Goal: Task Accomplishment & Management: Use online tool/utility

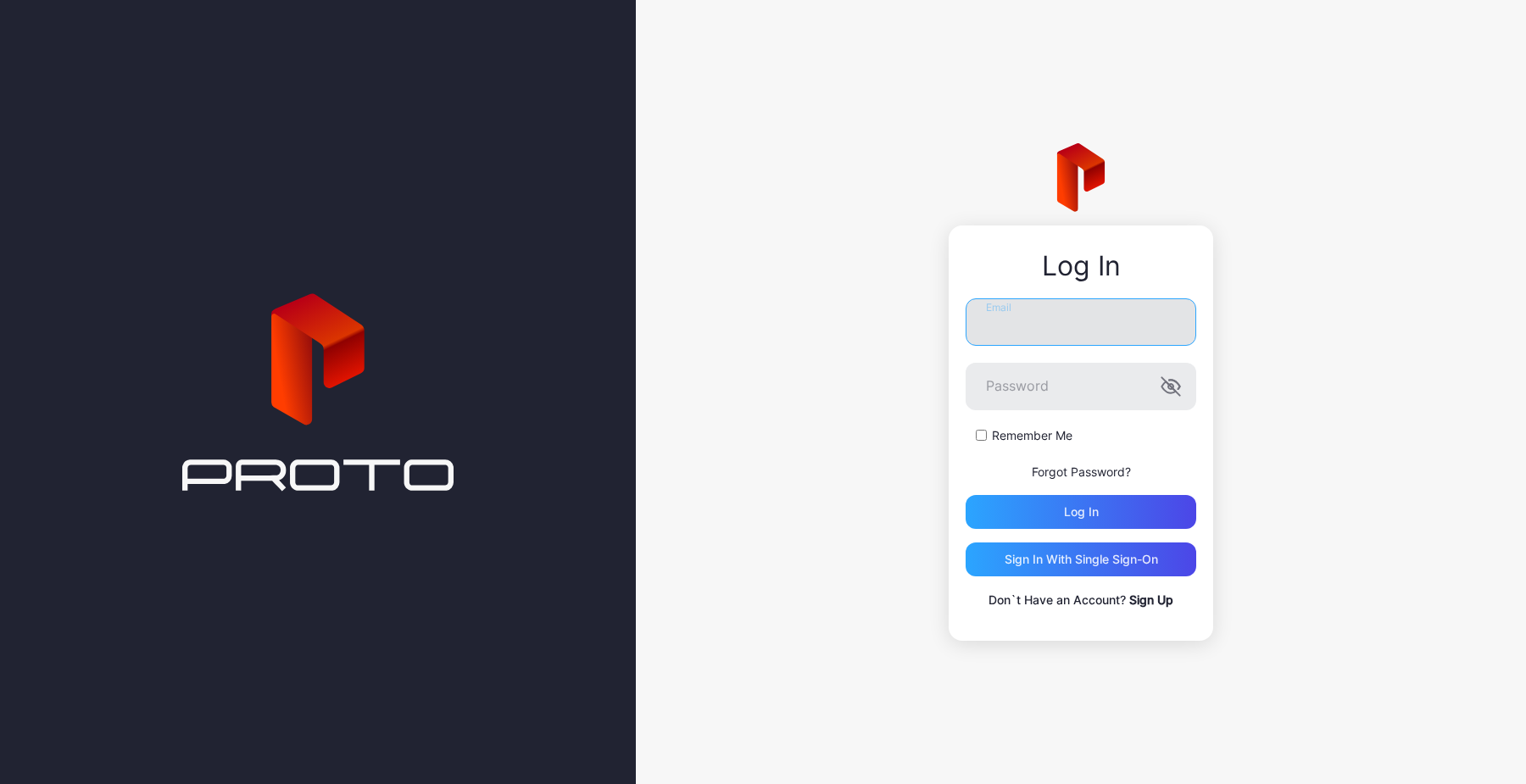
click at [1045, 327] on input "Email" at bounding box center [1081, 321] width 231 height 47
click at [1051, 315] on input "**********" at bounding box center [1081, 321] width 231 height 47
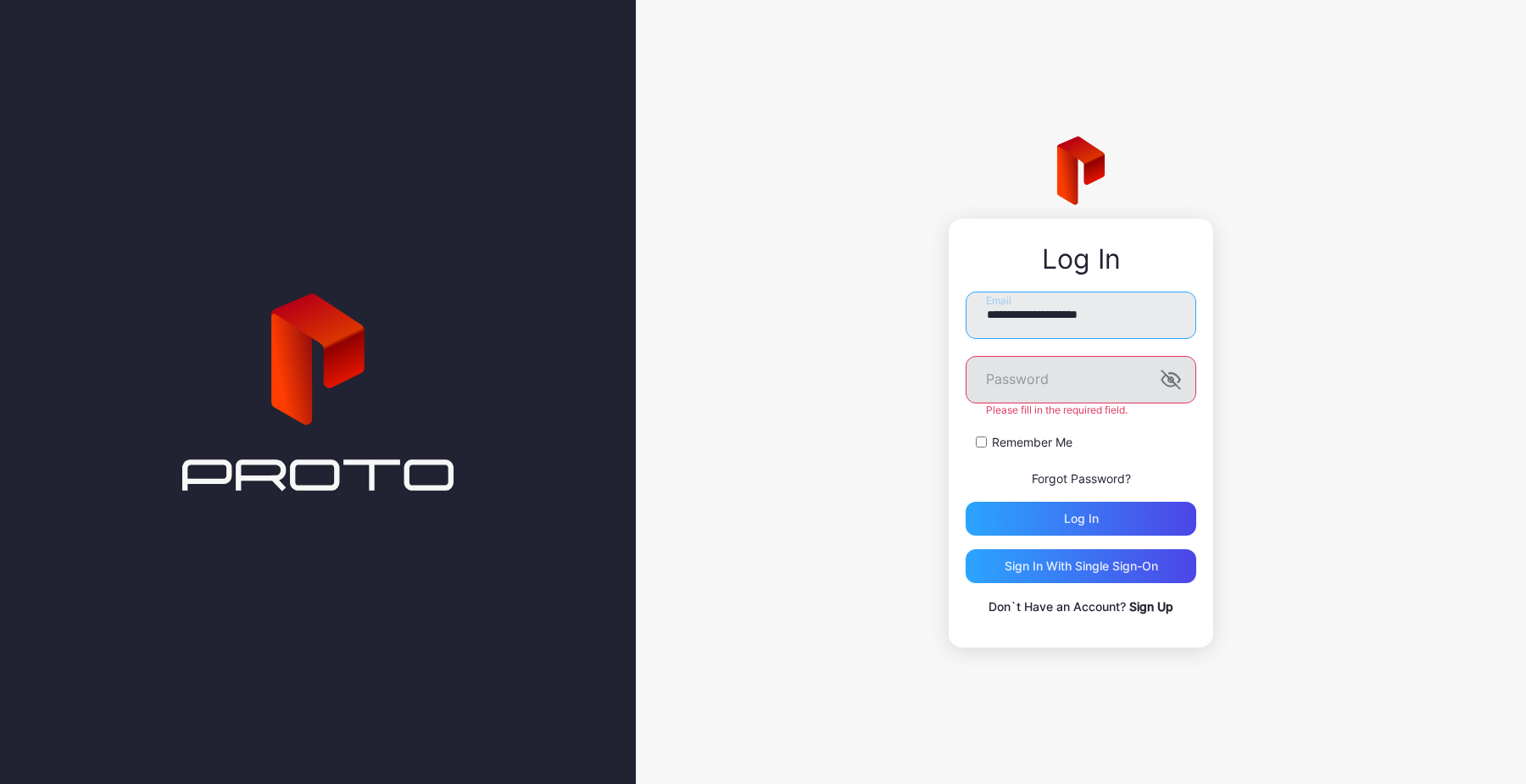
type input "**********"
click at [1173, 381] on icon "button" at bounding box center [1171, 379] width 18 height 18
click at [1120, 518] on div "Log in" at bounding box center [1081, 519] width 231 height 34
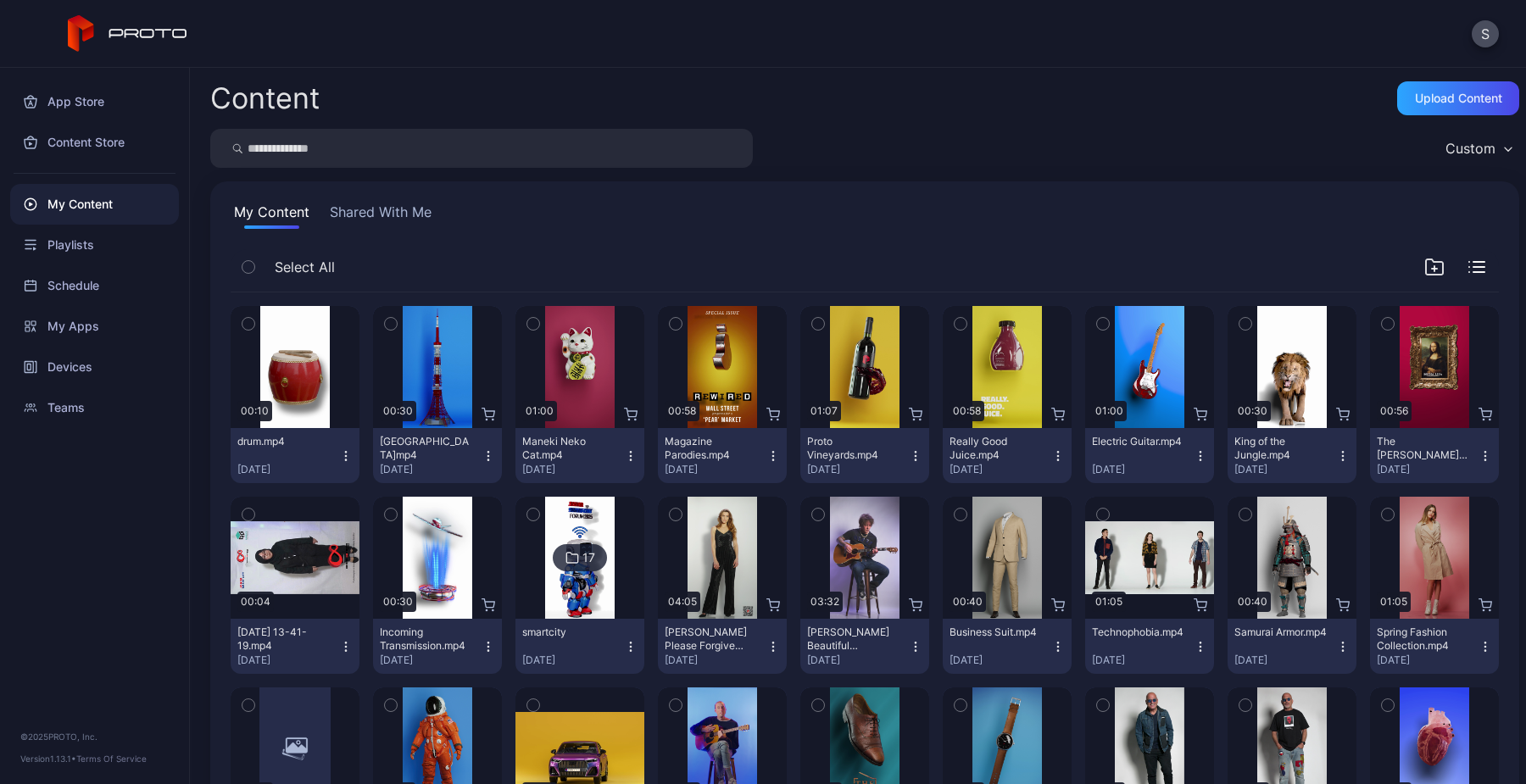
click at [824, 238] on div "My Content Shared With Me Select All Preview 00:10 drum.mp4 [DATE] Preview 00:3…" at bounding box center [864, 546] width 1309 height 731
click at [1417, 92] on div "Upload Content" at bounding box center [1459, 98] width 87 height 13
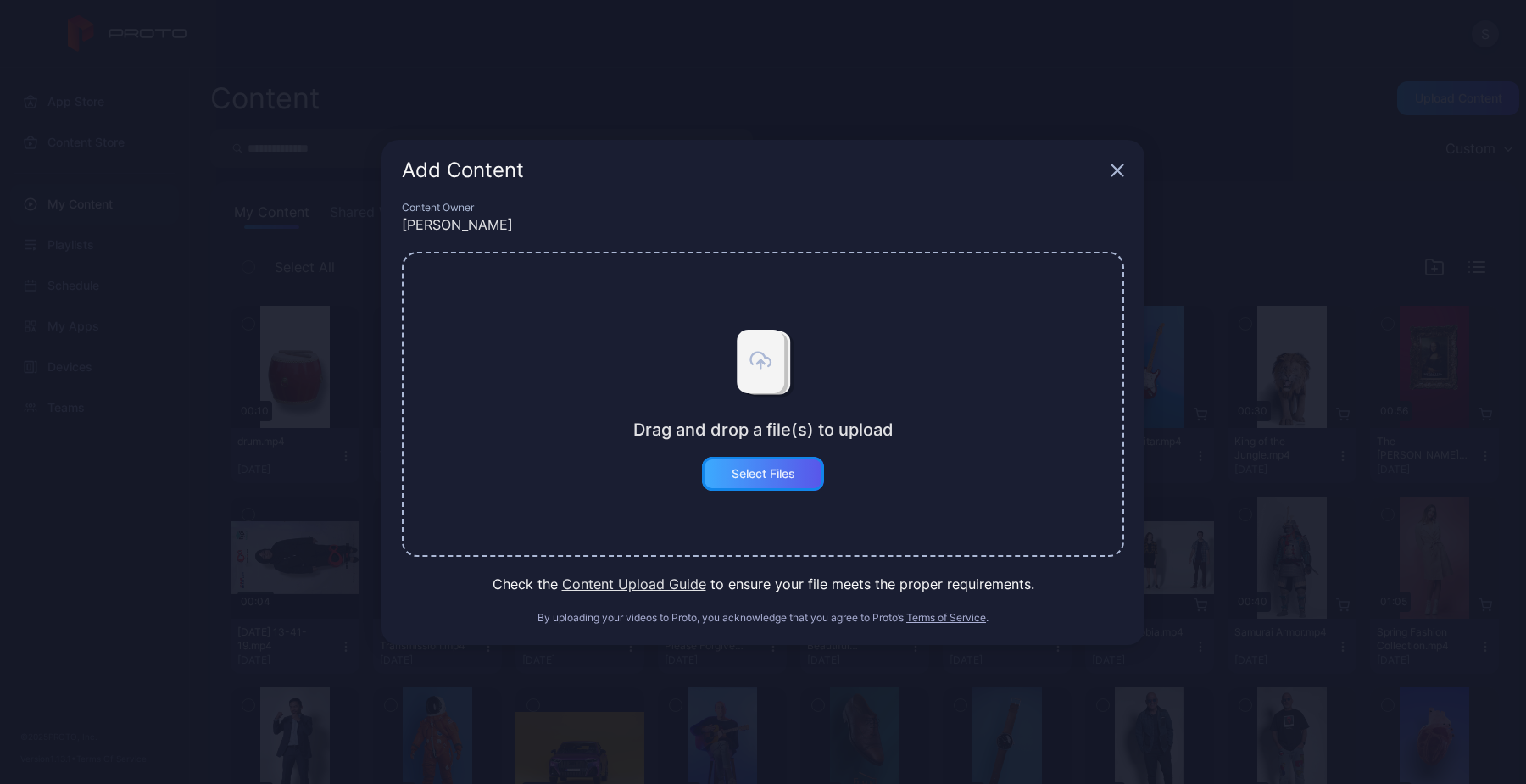
click at [759, 473] on div "Select Files" at bounding box center [763, 473] width 63 height 13
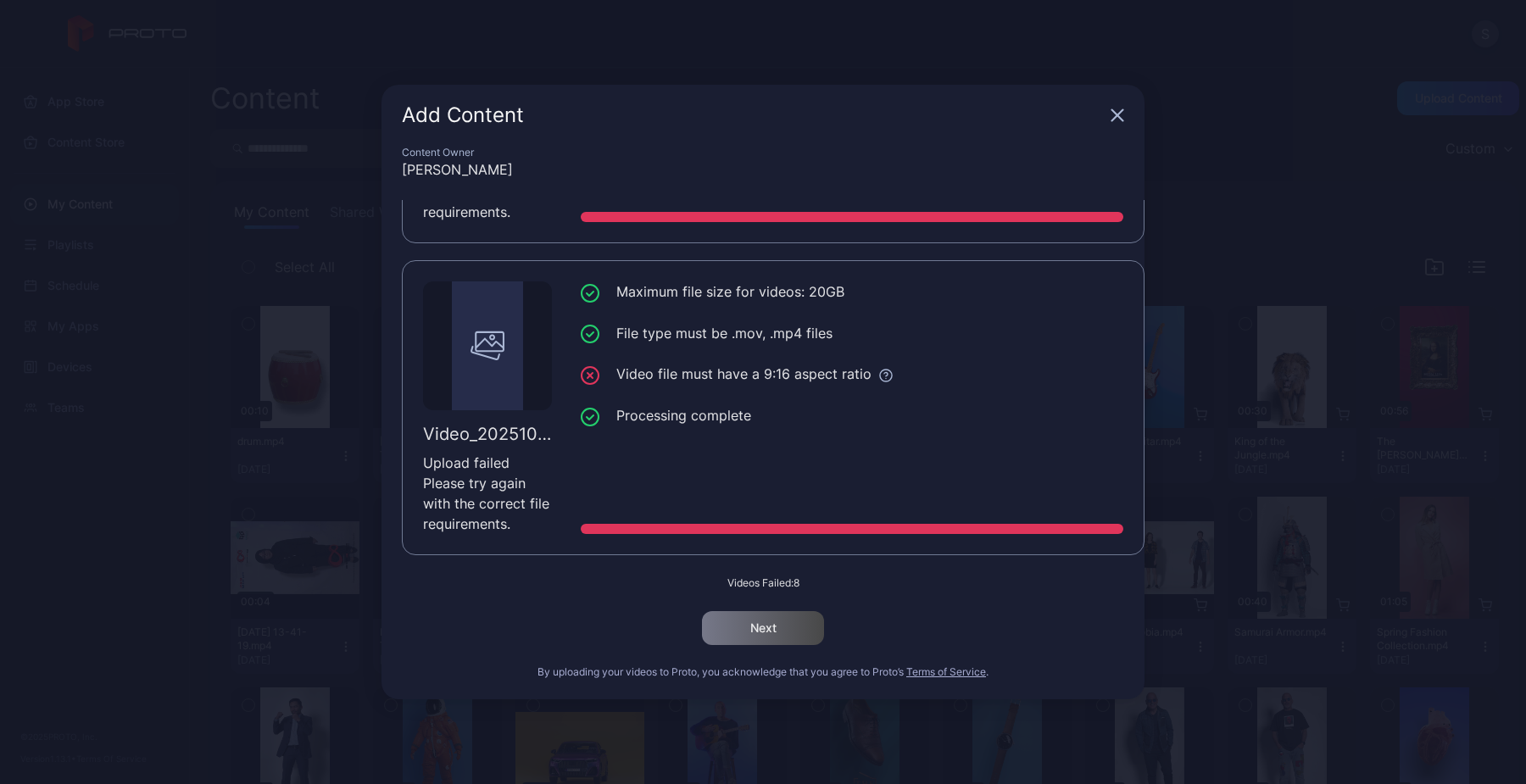
scroll to position [672, 0]
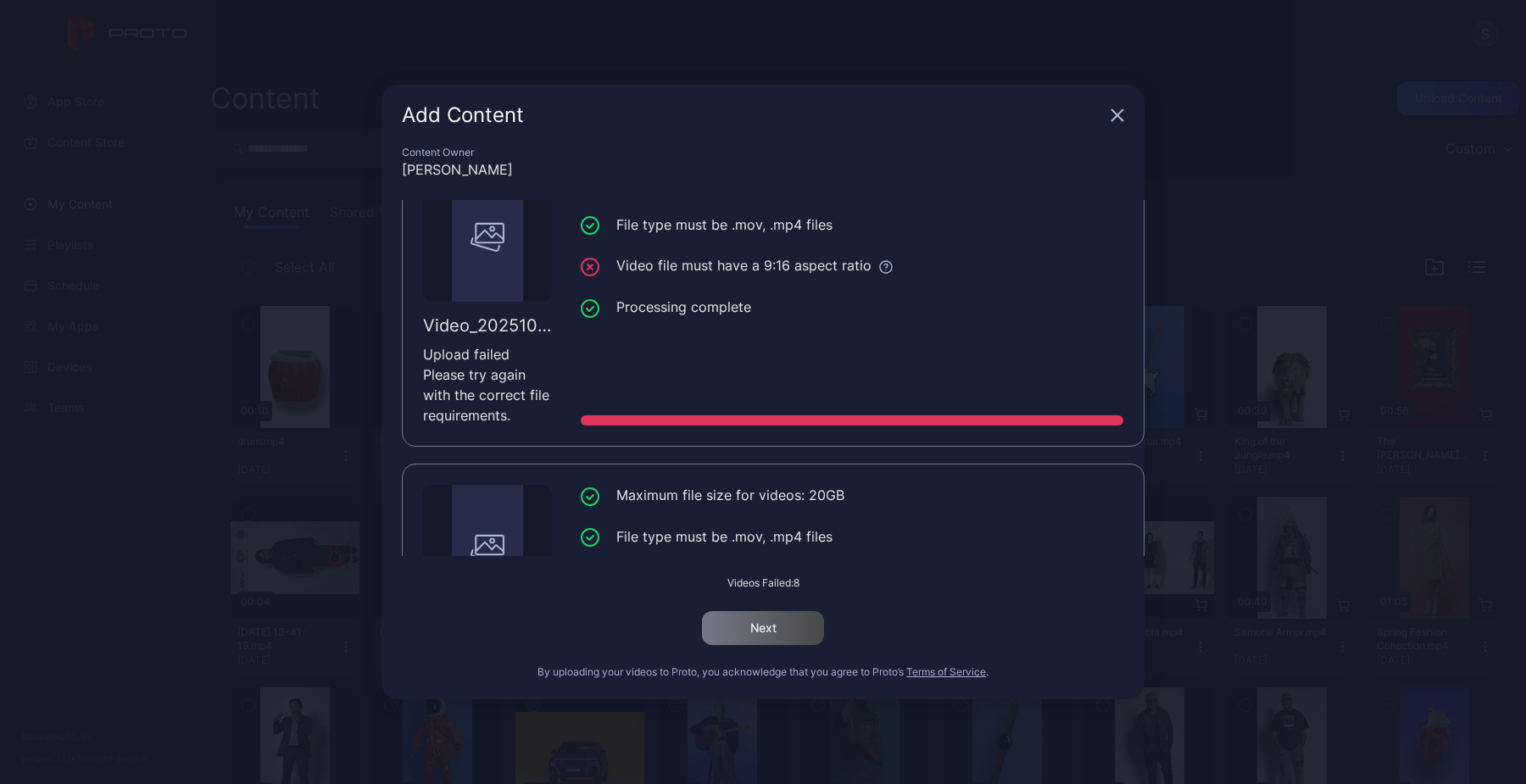
click at [1116, 117] on icon "button" at bounding box center [1118, 116] width 11 height 11
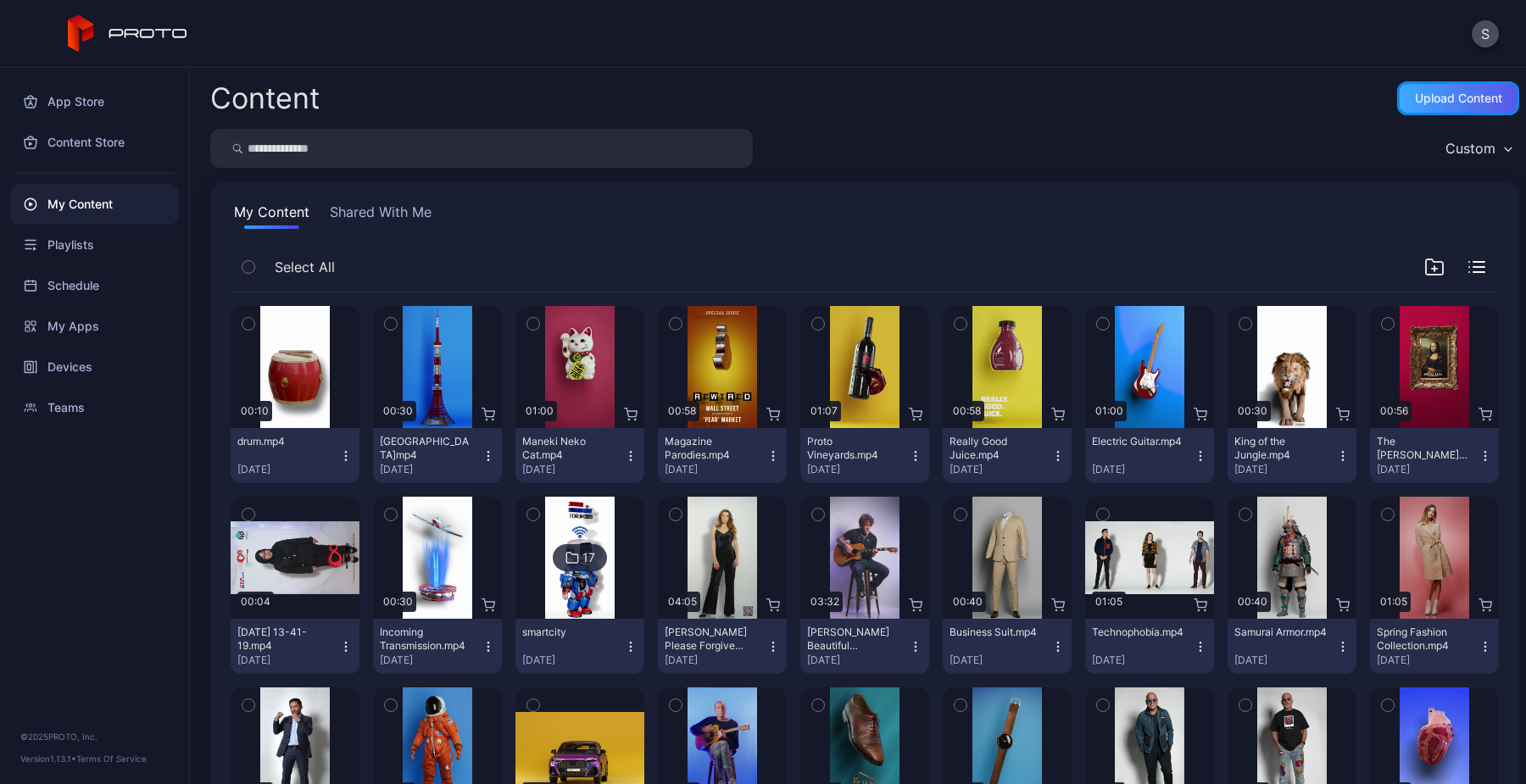
click at [1428, 103] on div "Upload Content" at bounding box center [1459, 98] width 87 height 13
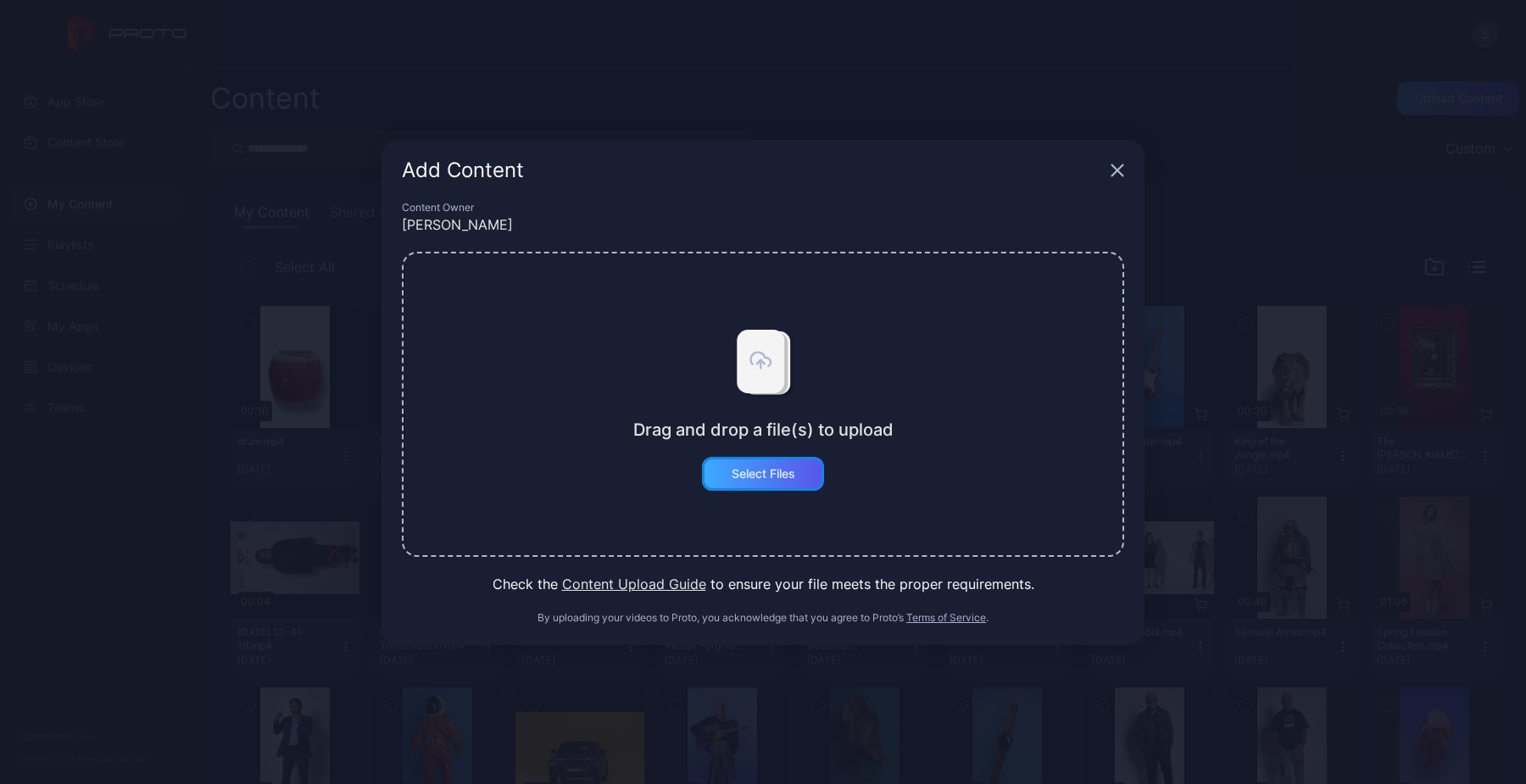
click at [792, 463] on div "Select Files" at bounding box center [763, 473] width 122 height 34
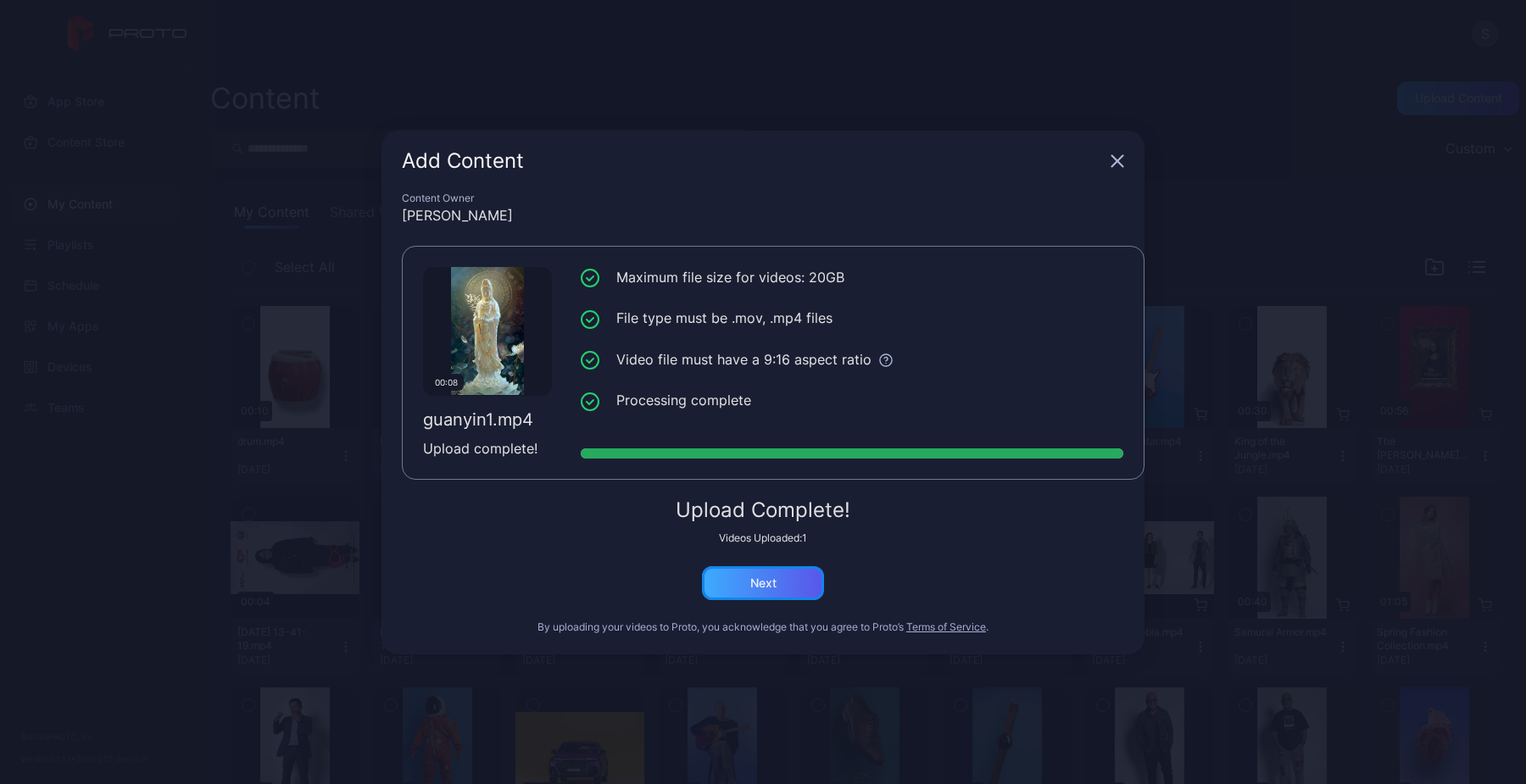
click at [787, 577] on div "Next" at bounding box center [763, 583] width 122 height 34
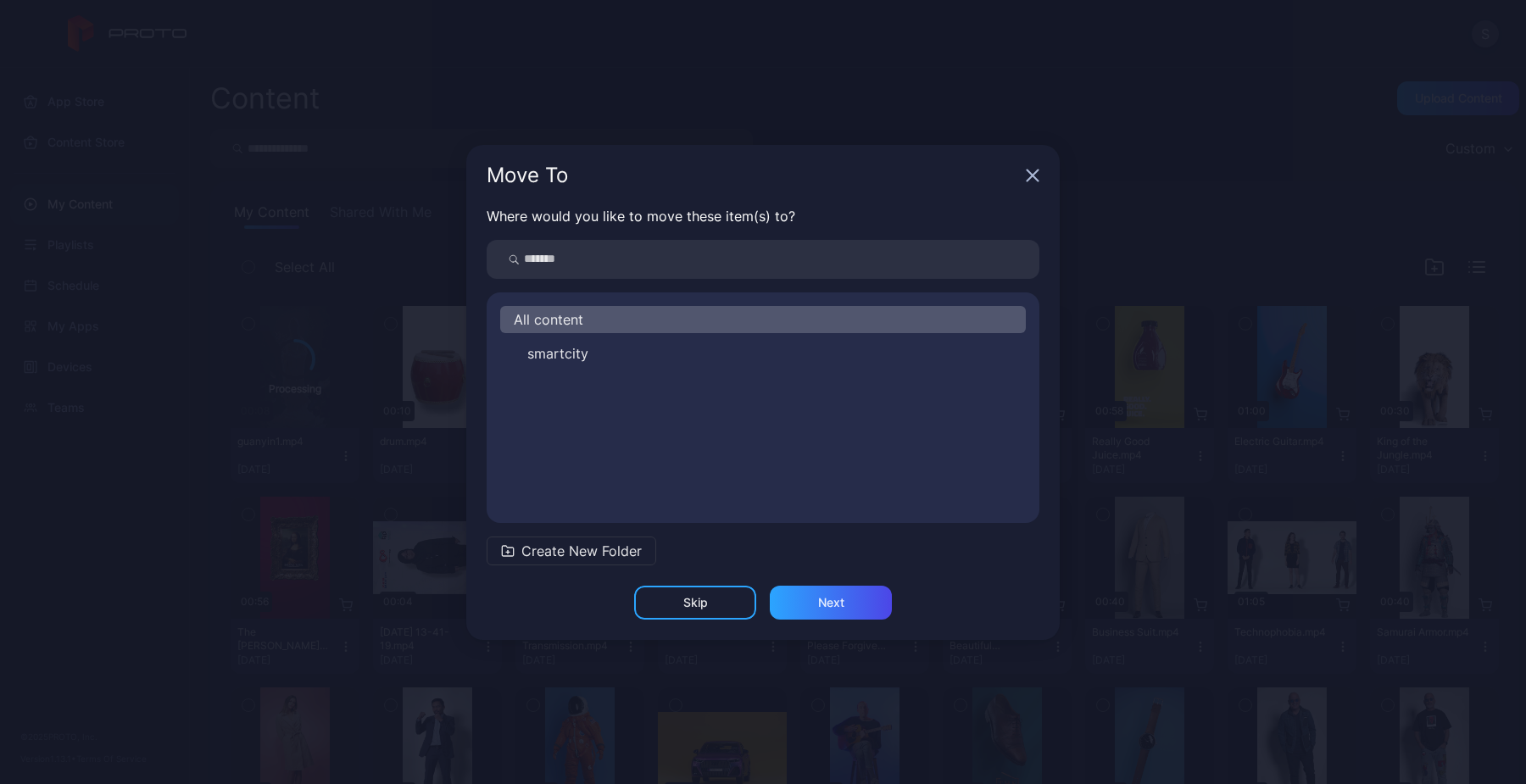
click at [621, 551] on span "Create New Folder" at bounding box center [581, 551] width 120 height 20
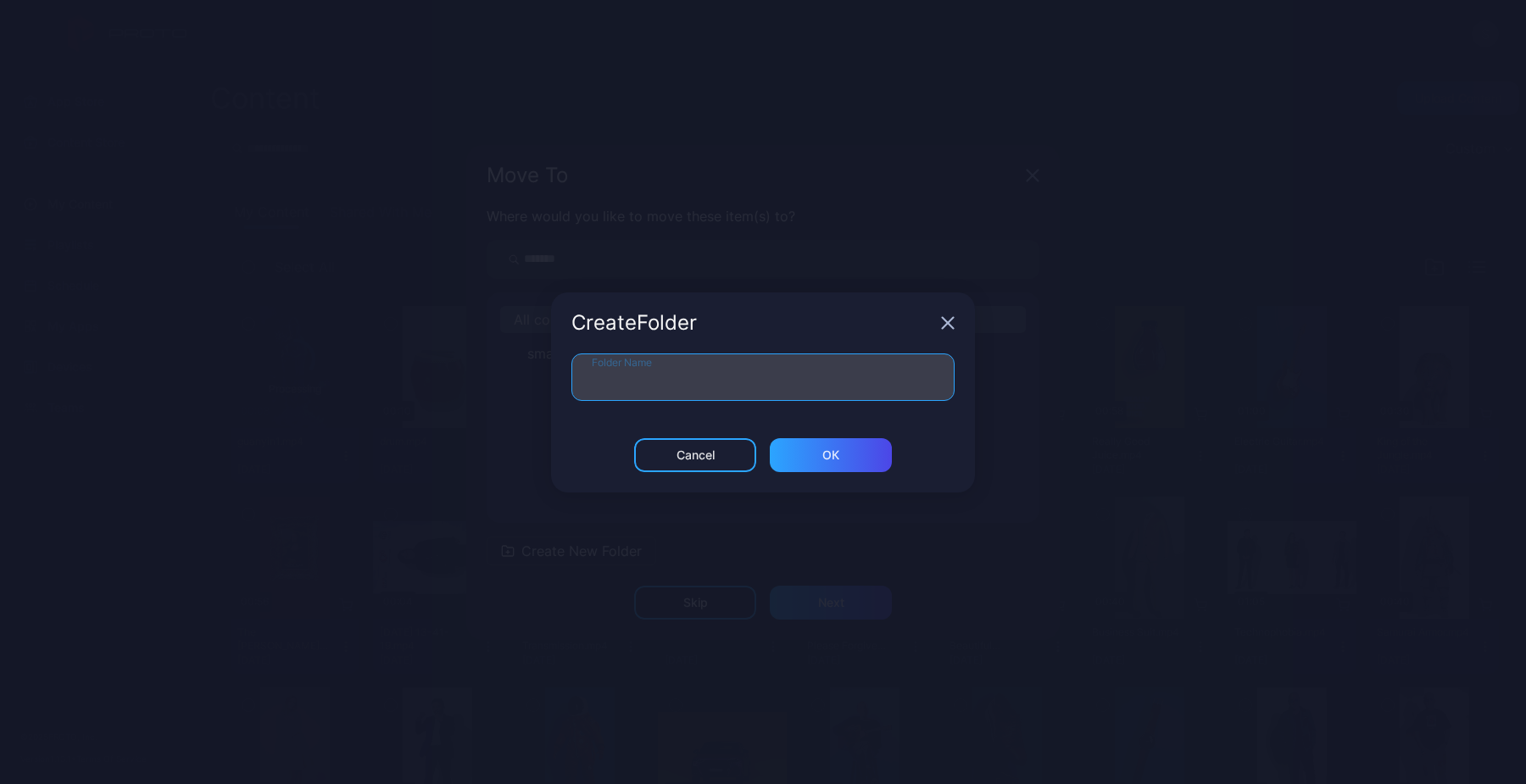
click at [704, 387] on input "Folder Name" at bounding box center [763, 376] width 383 height 47
type input "*"
type input "*********"
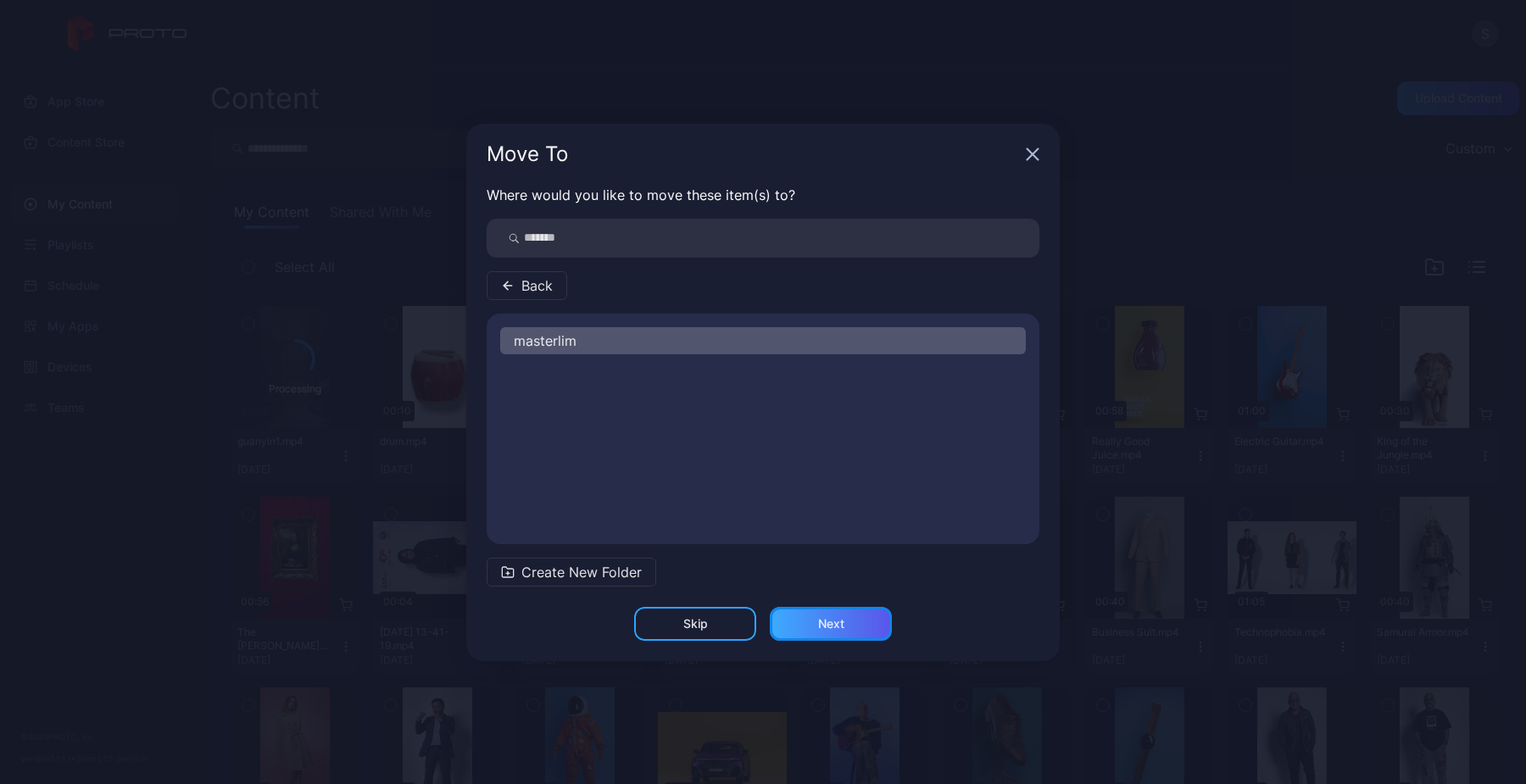
click at [816, 616] on div "Next" at bounding box center [831, 624] width 122 height 34
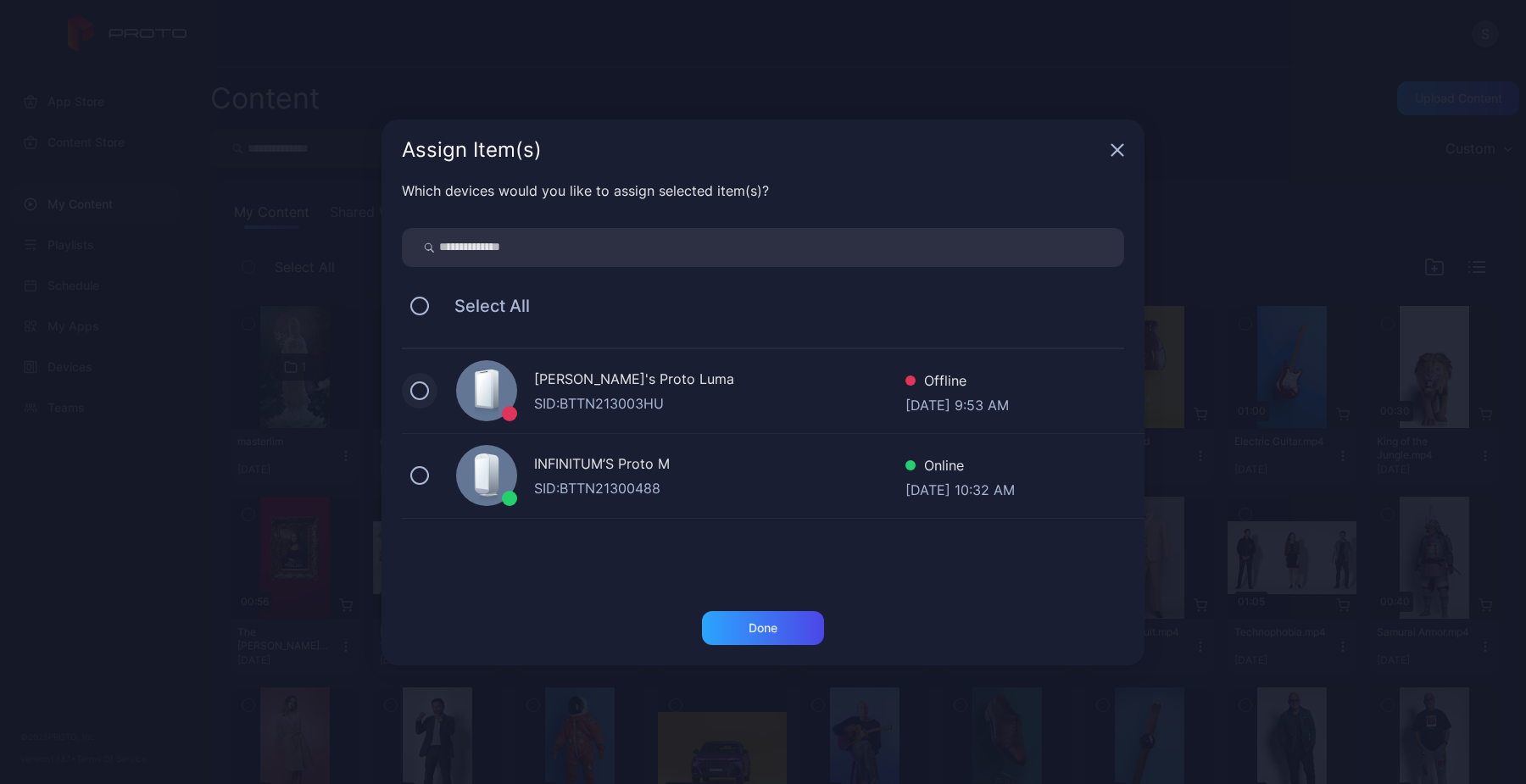
click at [425, 392] on button at bounding box center [419, 391] width 19 height 19
click at [748, 638] on div "Done" at bounding box center [763, 628] width 122 height 34
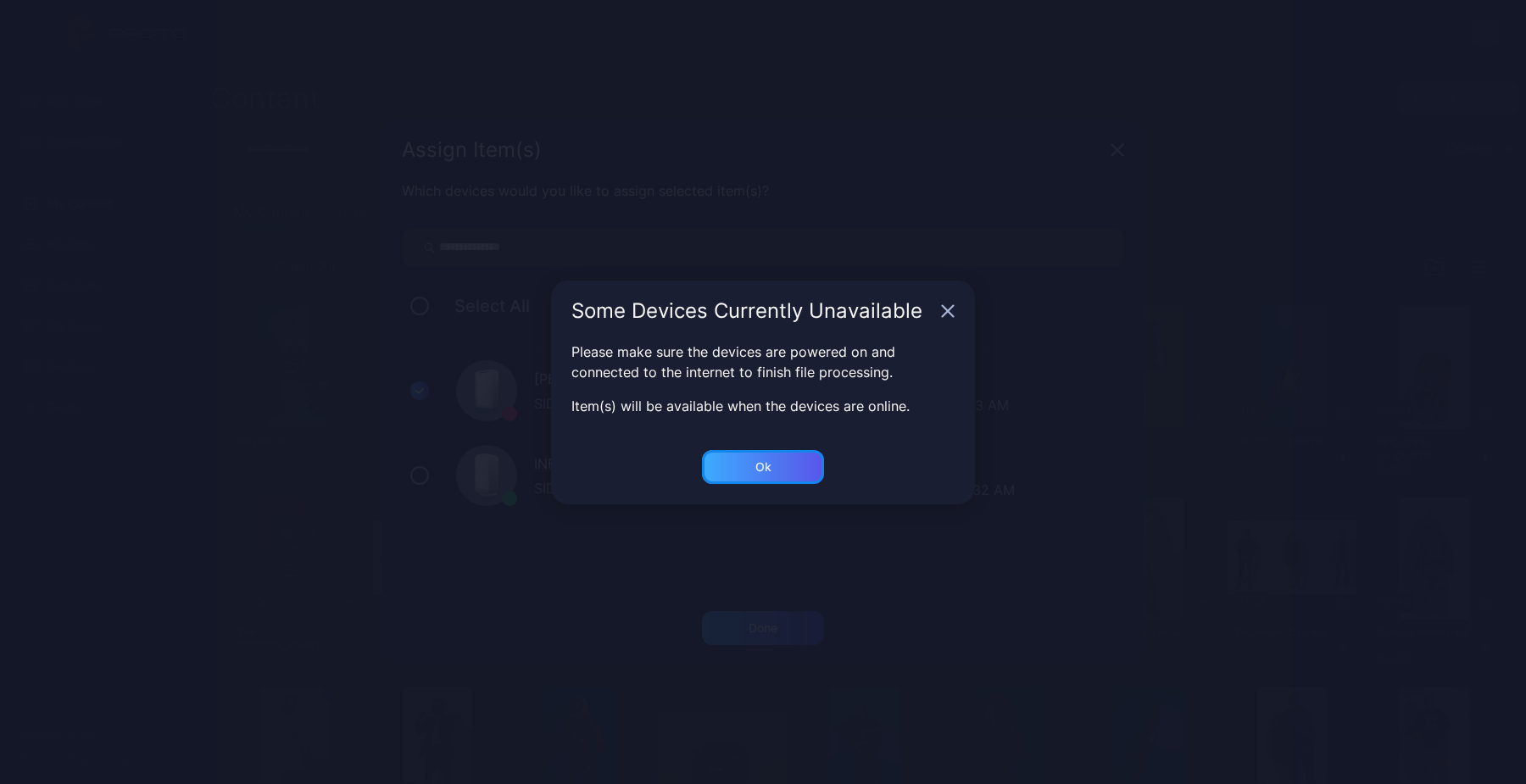
click at [780, 470] on div "Ok" at bounding box center [763, 467] width 122 height 34
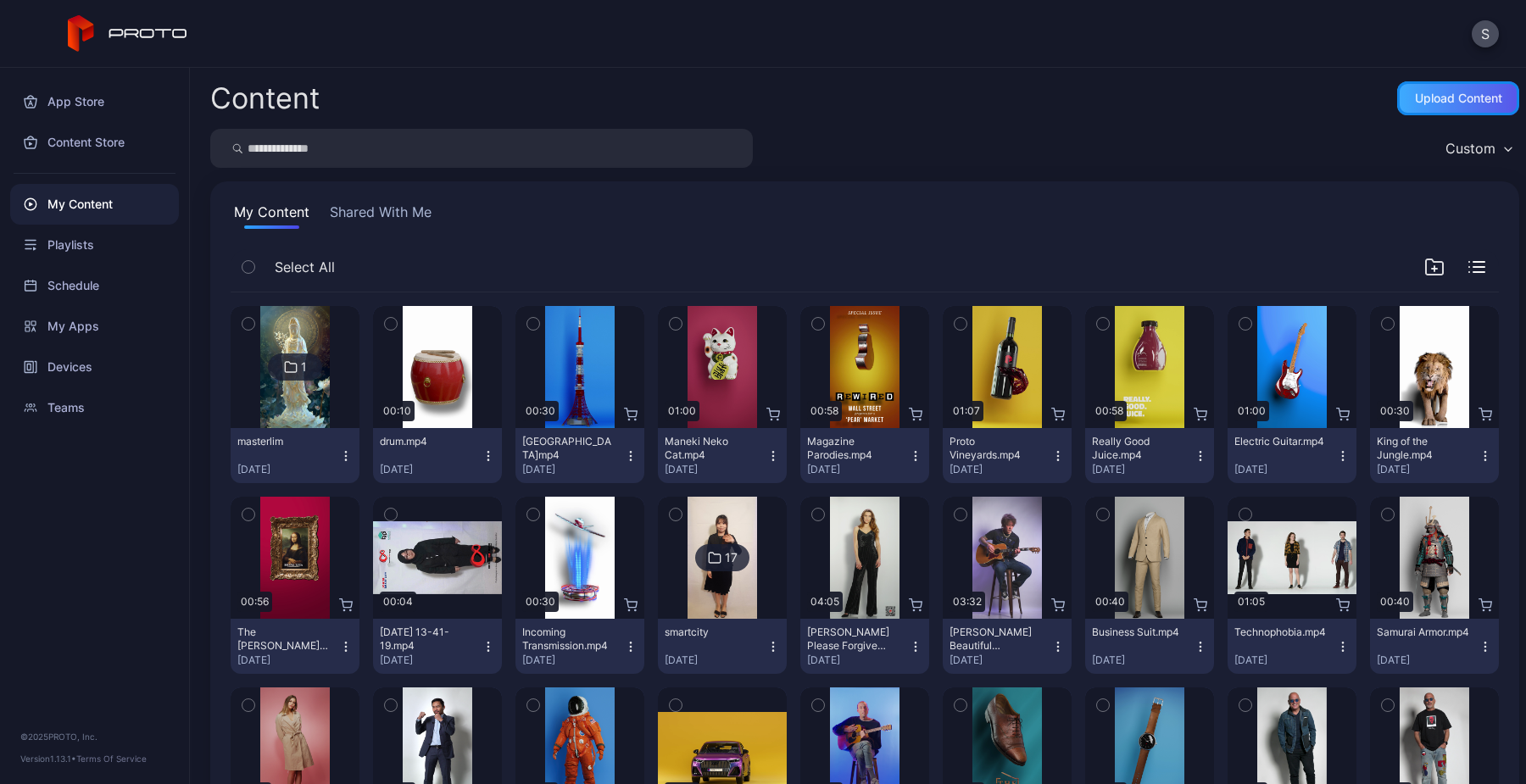
click at [1416, 101] on div "Upload Content" at bounding box center [1459, 98] width 87 height 13
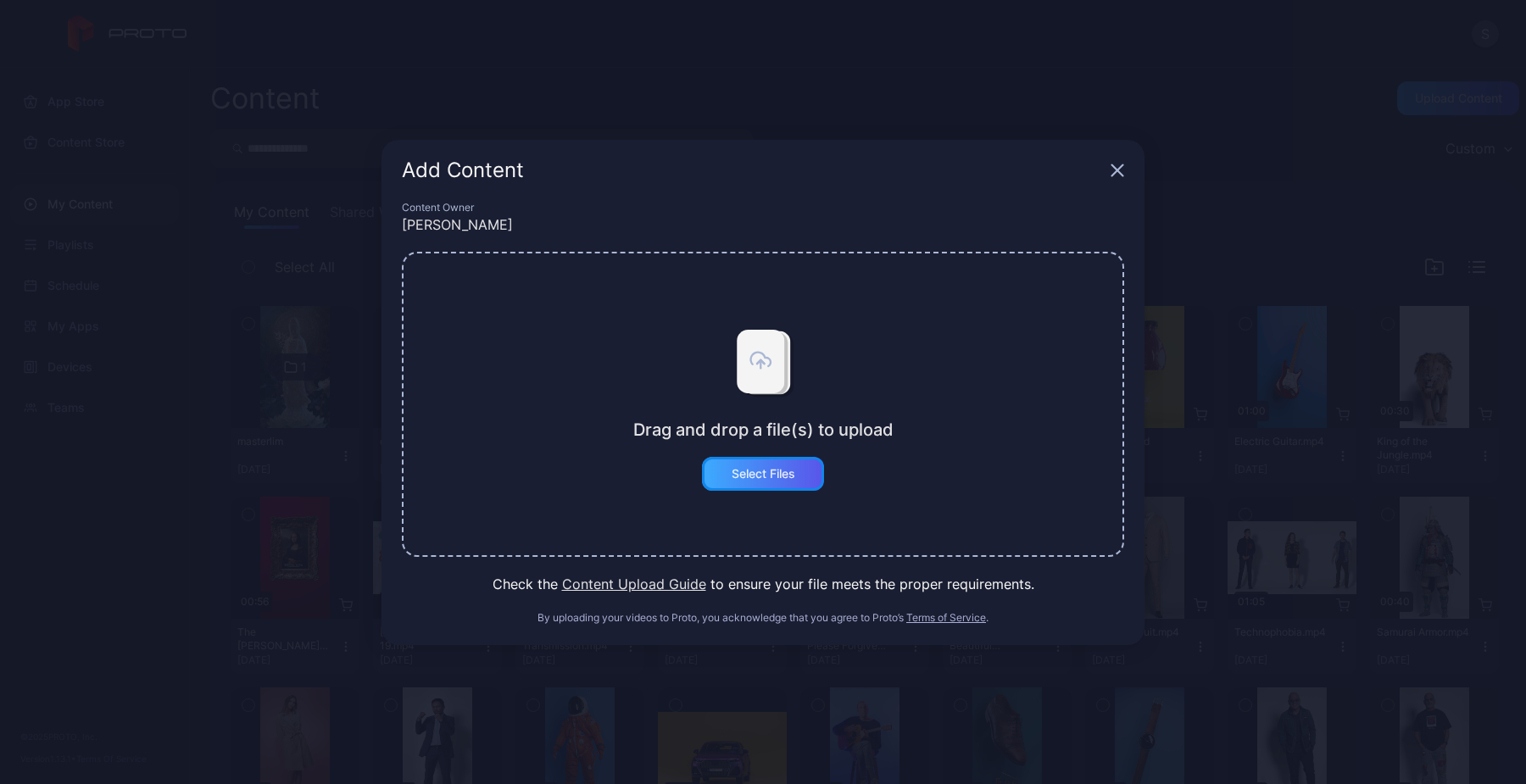
click at [783, 469] on div "Select Files" at bounding box center [763, 473] width 63 height 13
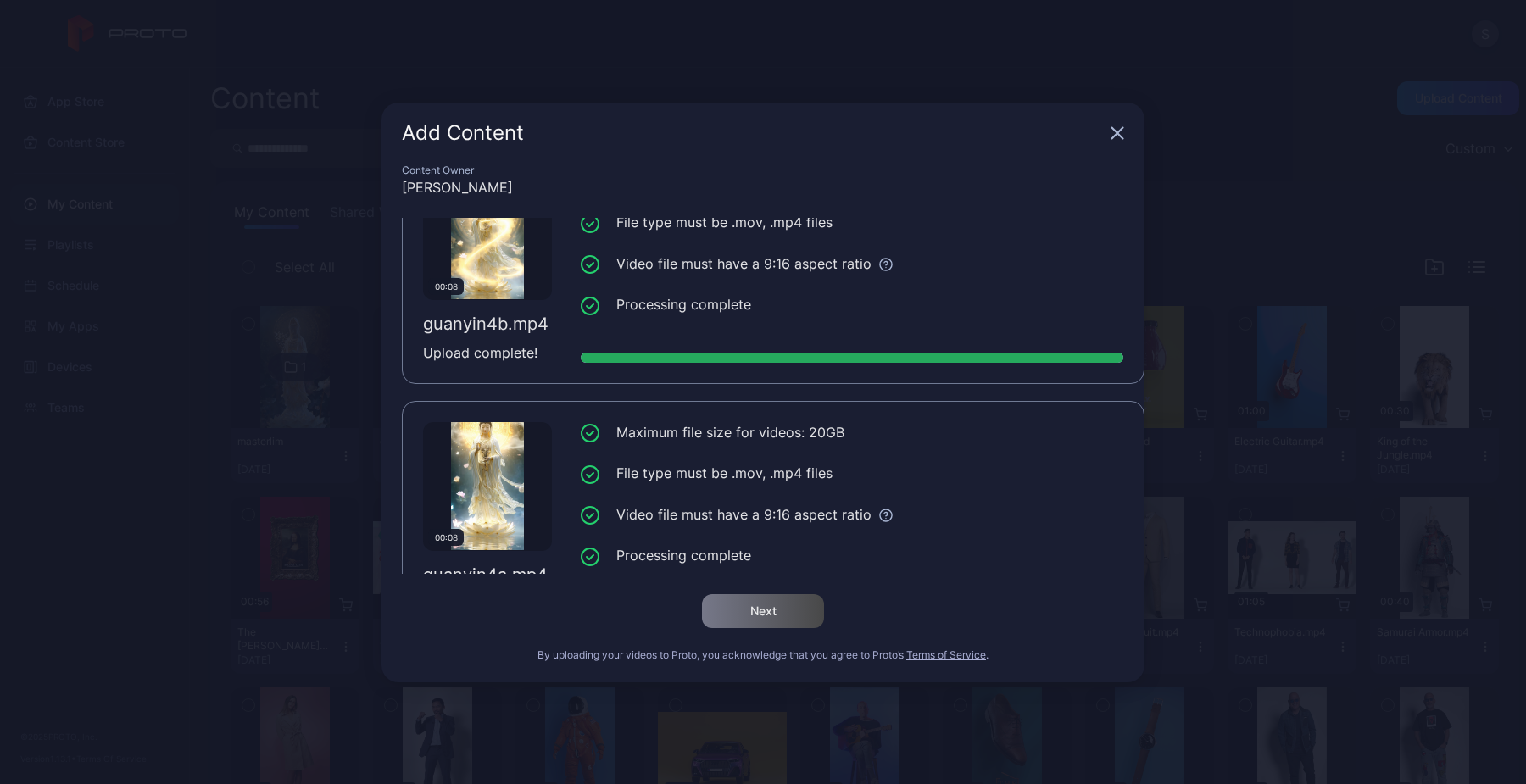
scroll to position [0, 0]
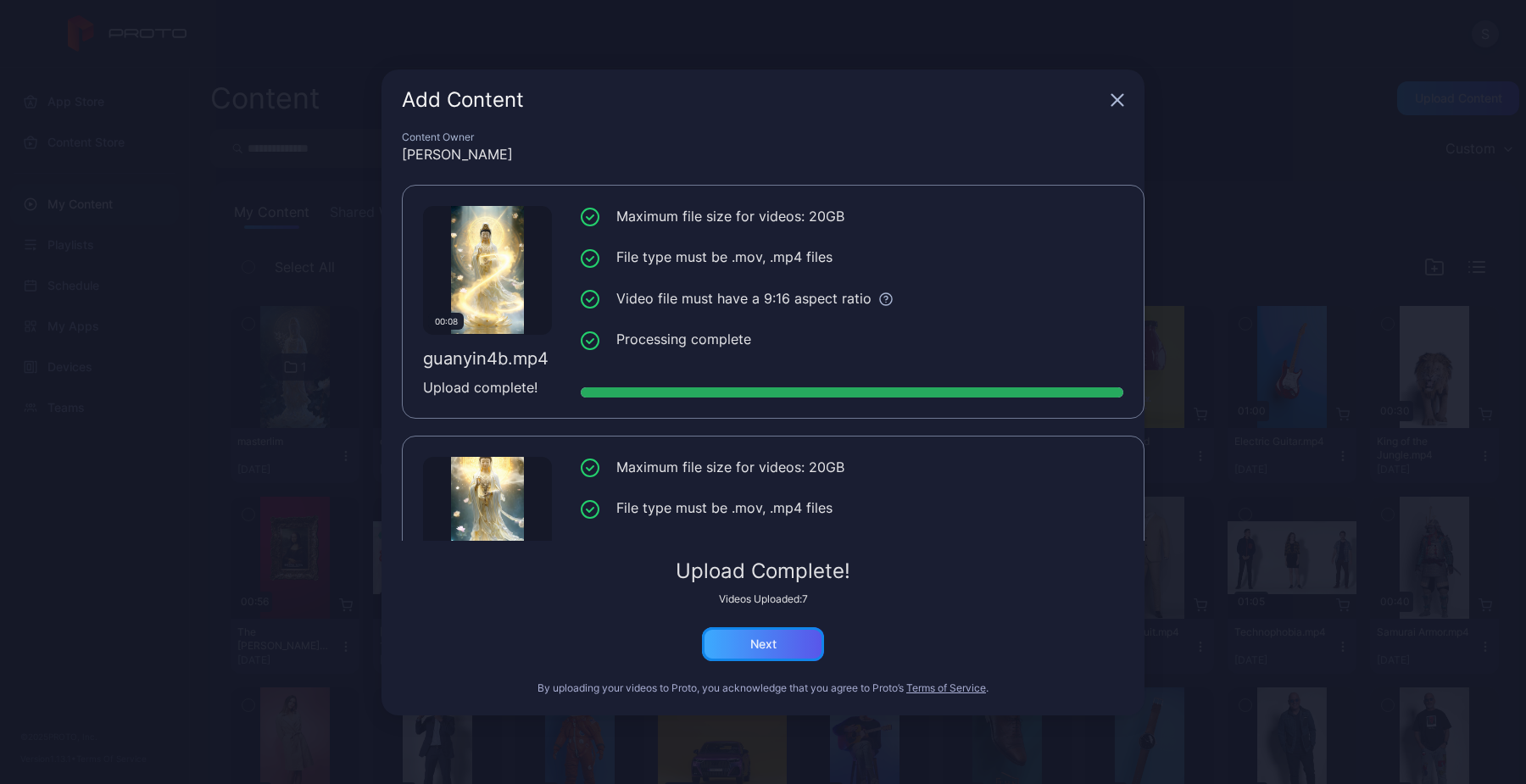
click at [775, 648] on div "Next" at bounding box center [764, 643] width 27 height 13
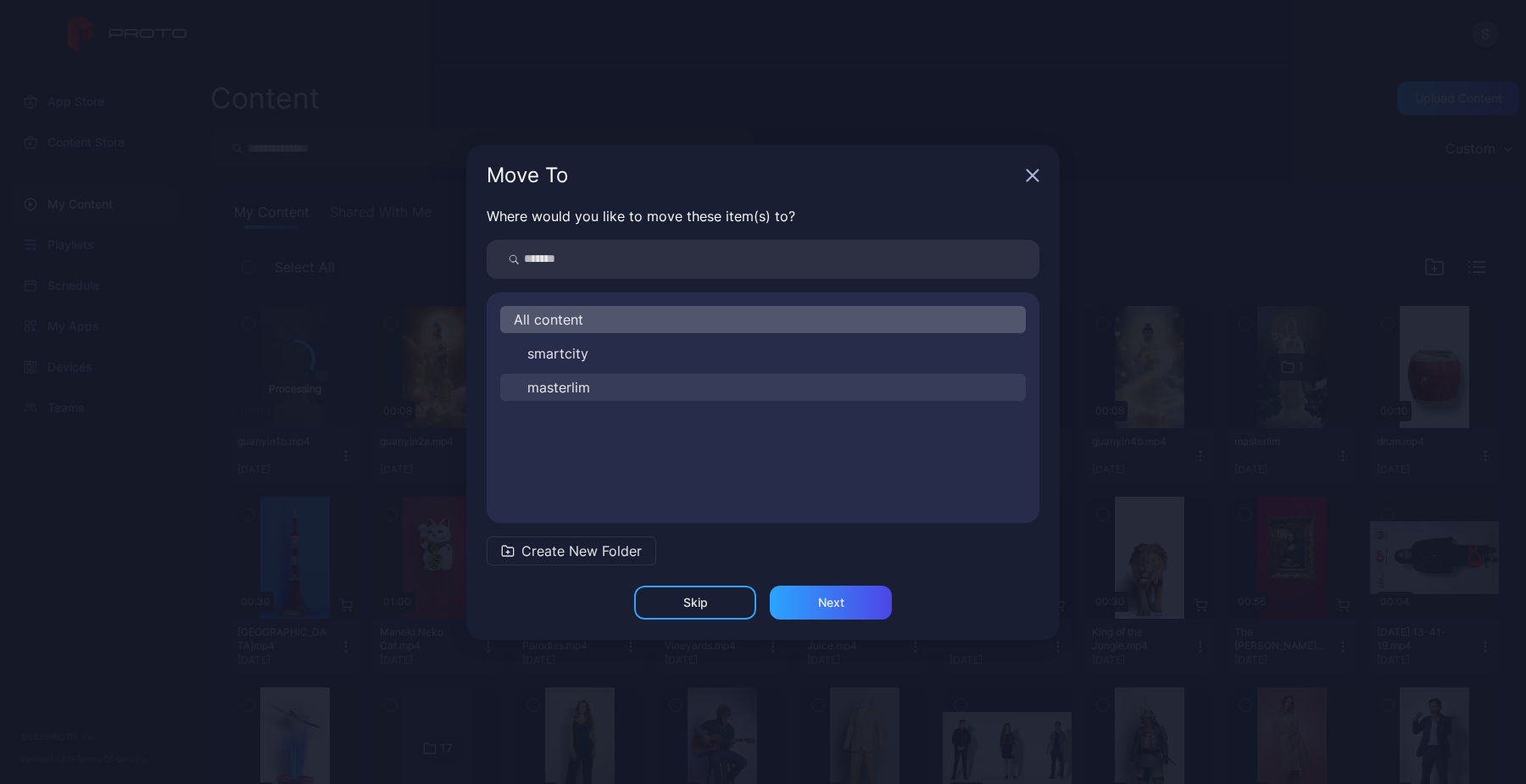
click at [740, 383] on button "masterlim" at bounding box center [763, 387] width 525 height 27
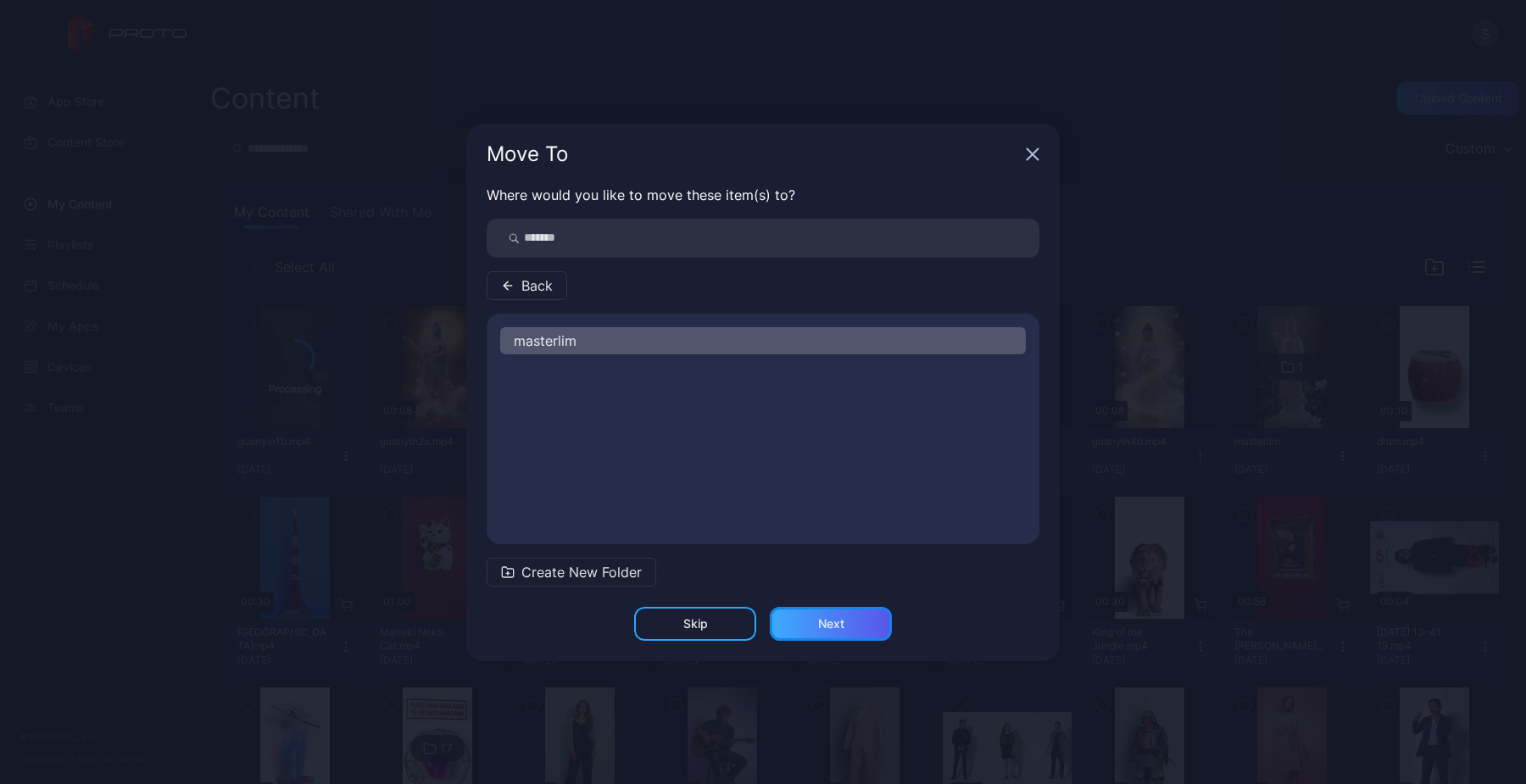
click at [814, 623] on div "Next" at bounding box center [831, 624] width 122 height 34
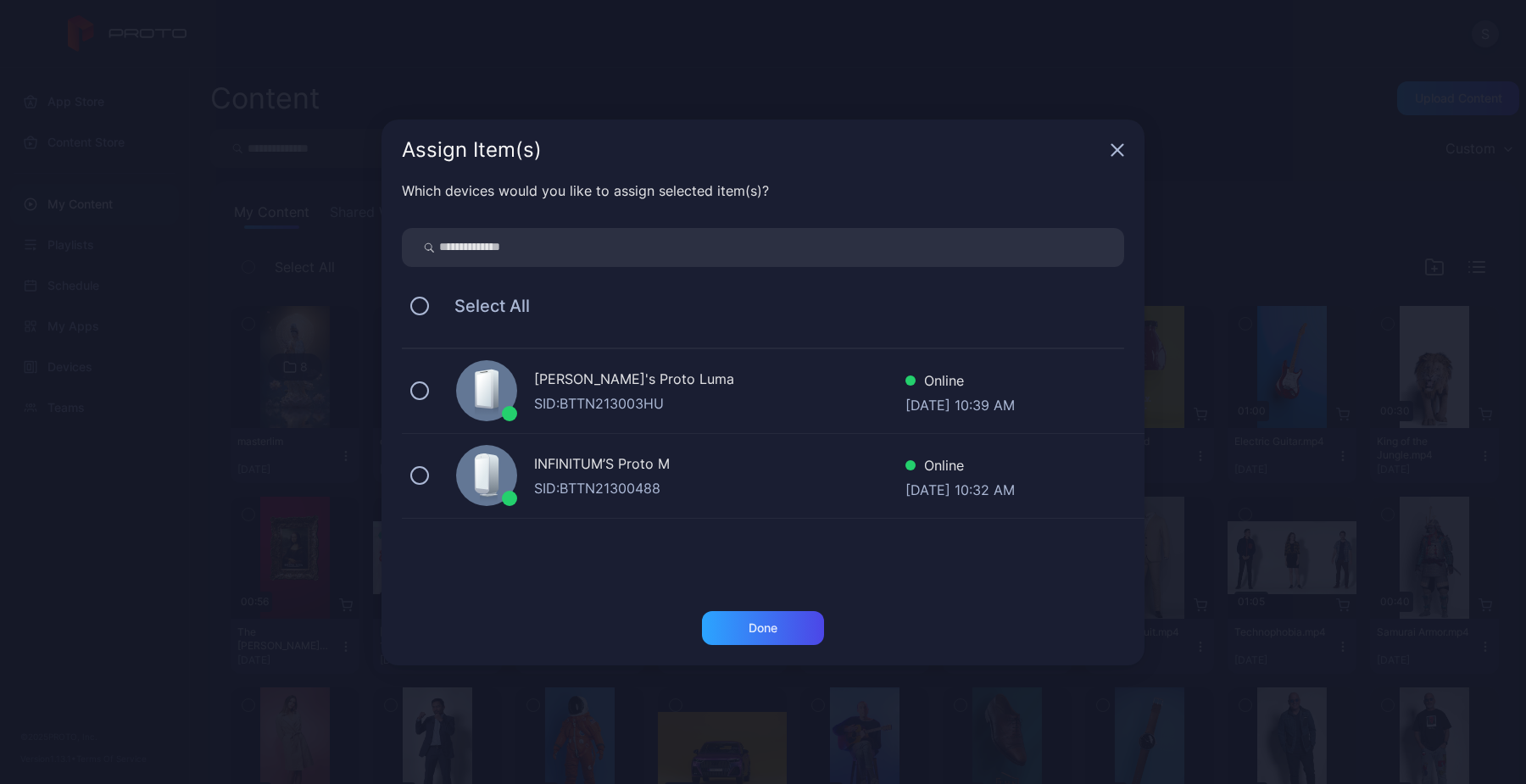
click at [686, 399] on div "SID: BTTN213003HU" at bounding box center [719, 403] width 371 height 20
click at [764, 627] on div "Done" at bounding box center [763, 627] width 28 height 13
